Goal: Task Accomplishment & Management: Manage account settings

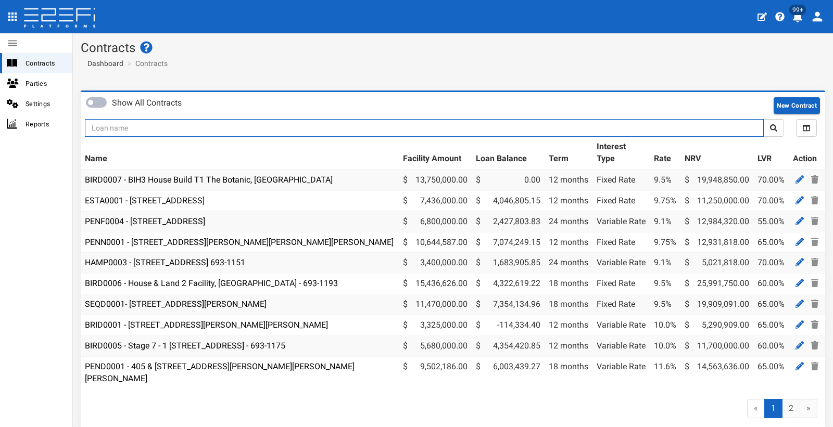
click at [136, 125] on input "text" at bounding box center [424, 128] width 679 height 18
type input "JVL"
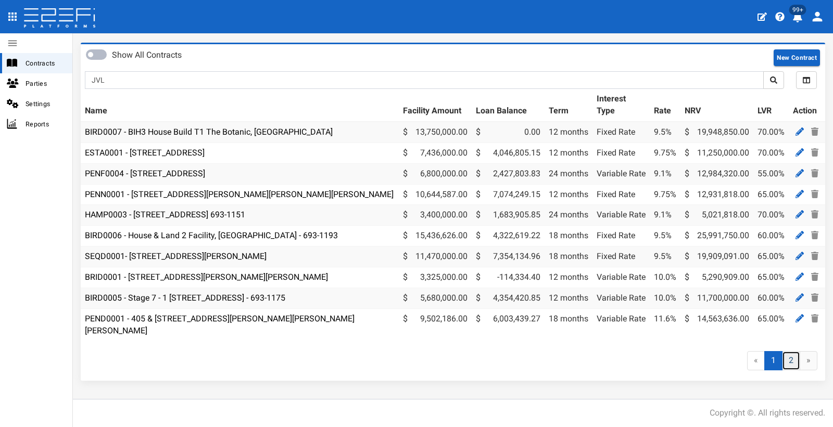
click at [784, 358] on link "2" at bounding box center [791, 360] width 18 height 19
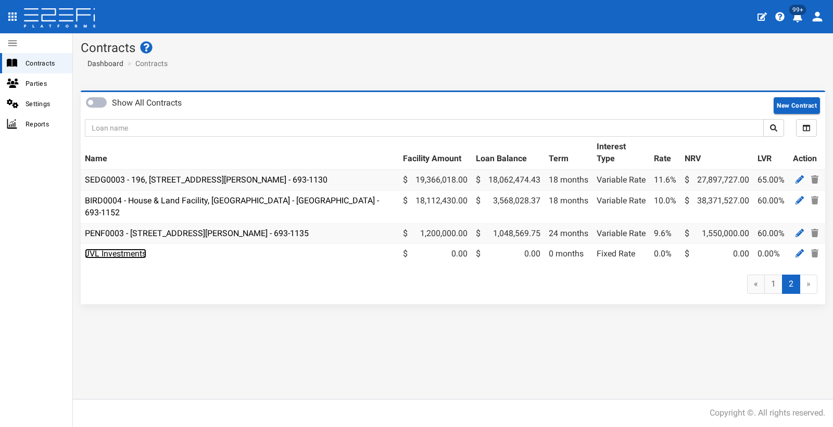
click at [109, 249] on link "JVL Investments" at bounding box center [115, 254] width 61 height 10
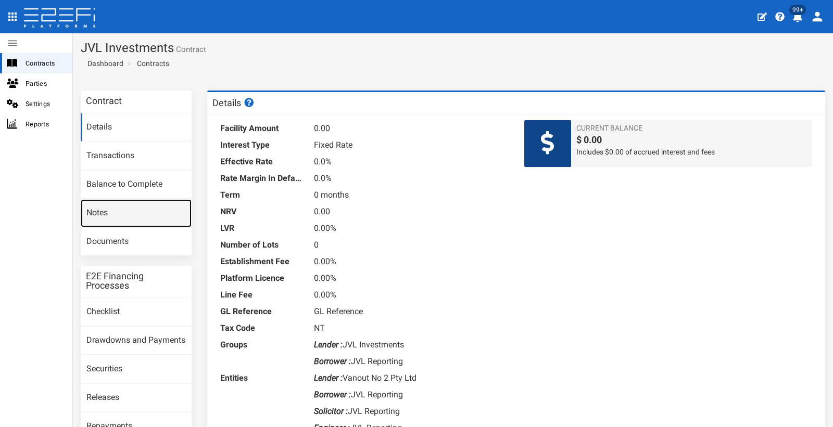
click at [91, 215] on link "Notes" at bounding box center [136, 213] width 111 height 28
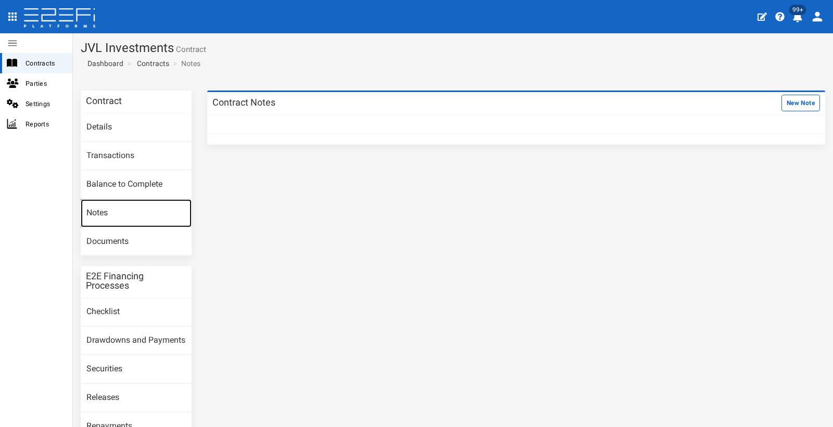
click at [97, 207] on link "Notes" at bounding box center [136, 213] width 111 height 28
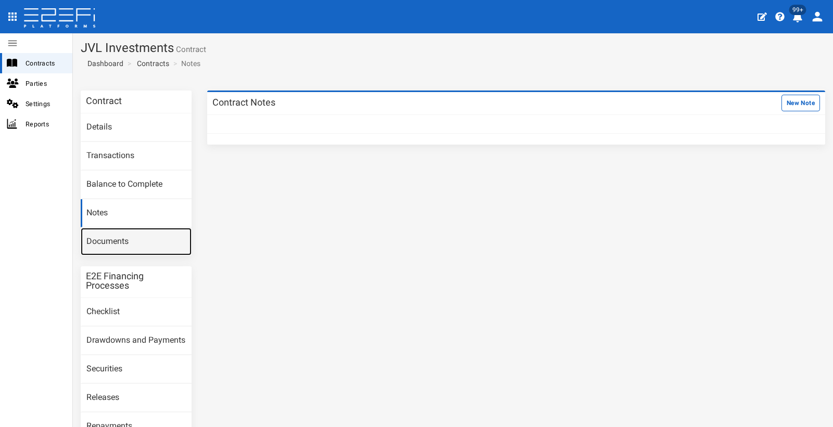
click at [106, 238] on link "Documents" at bounding box center [136, 242] width 111 height 28
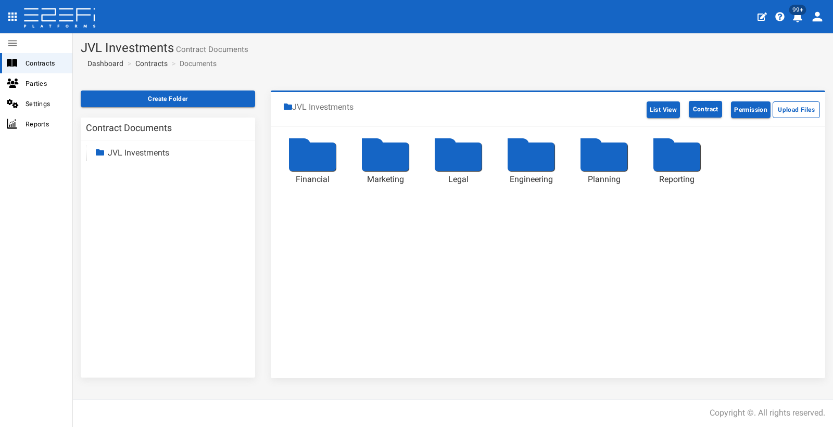
click at [677, 155] on div at bounding box center [676, 157] width 47 height 29
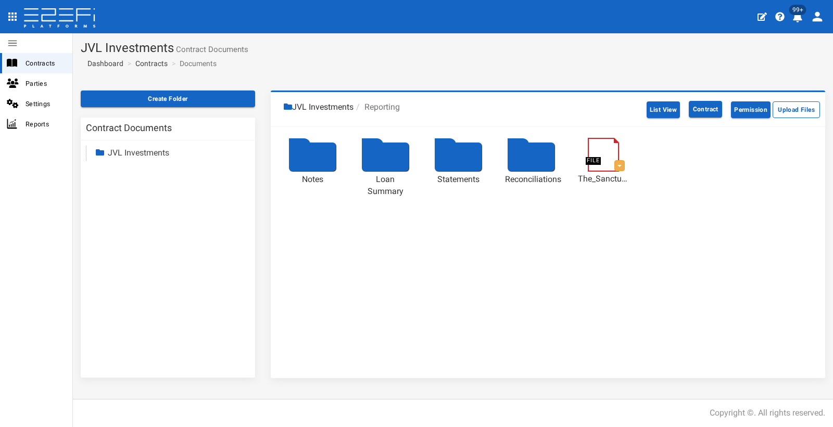
click at [300, 152] on div at bounding box center [312, 157] width 47 height 29
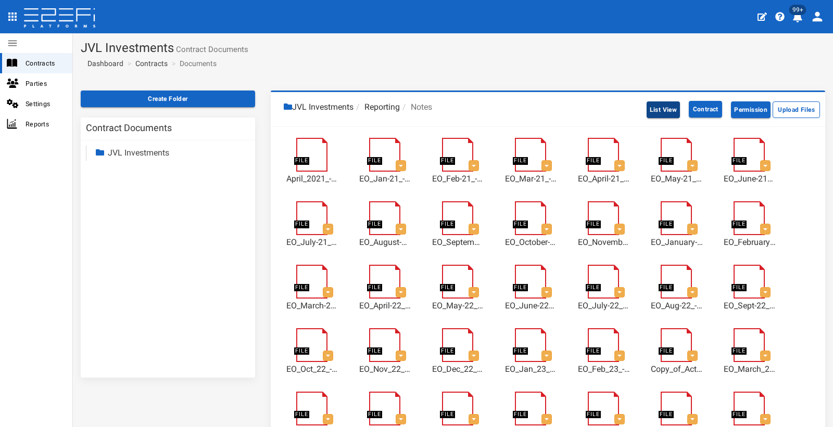
click at [647, 109] on button "List View" at bounding box center [664, 110] width 34 height 17
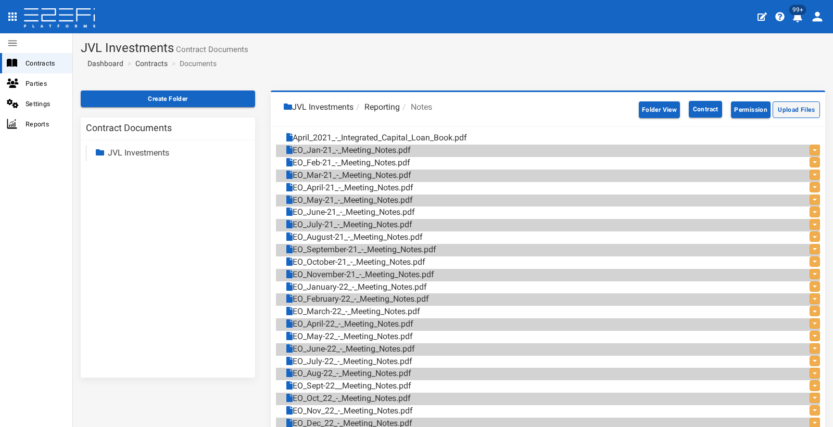
click at [789, 108] on button "Upload Files" at bounding box center [796, 110] width 47 height 17
